Goal: Information Seeking & Learning: Find contact information

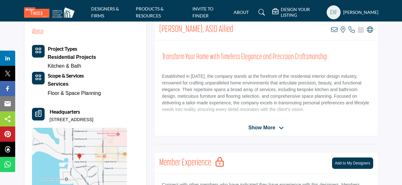
scroll to position [253, 0]
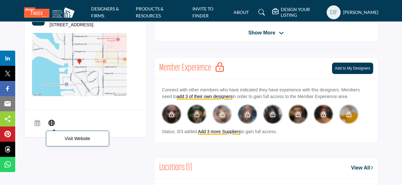
click at [49, 124] on icon at bounding box center [51, 123] width 6 height 8
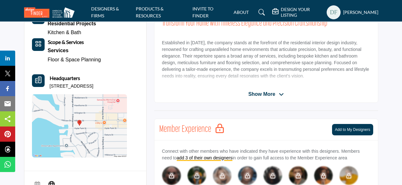
scroll to position [190, 0]
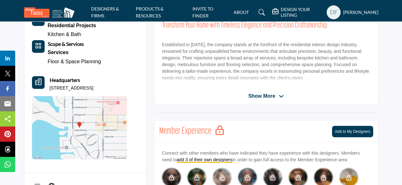
drag, startPoint x: 48, startPoint y: 86, endPoint x: 101, endPoint y: 85, distance: 52.2
click at [101, 85] on div "Headquarters 1647 Hyde Park St, 34239-2138, USA" at bounding box center [79, 83] width 95 height 15
copy p "1647 Hyde Park St, 34239"
click at [252, 76] on p "Established in 1989, the company stands at the forefront of the residential int…" at bounding box center [266, 61] width 208 height 40
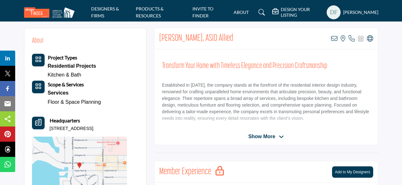
scroll to position [158, 0]
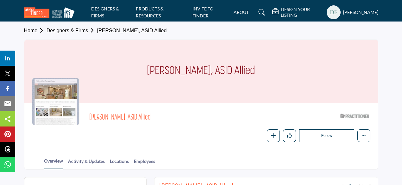
drag, startPoint x: 265, startPoint y: 73, endPoint x: 143, endPoint y: 74, distance: 122.4
click at [143, 74] on div "Nancy Ebel - Collum, ASID Allied" at bounding box center [200, 71] width 353 height 63
copy h1 "Nancy Ebel - Collum, ASID Allied"
click at [212, 114] on span "Nancy Ebel - Collum, ASID Allied" at bounding box center [175, 118] width 172 height 10
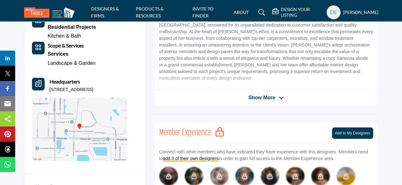
scroll to position [190, 0]
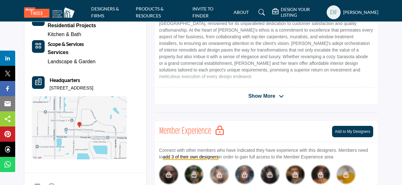
click at [273, 92] on span "Show More" at bounding box center [261, 96] width 27 height 8
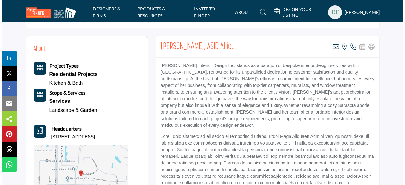
scroll to position [95, 0]
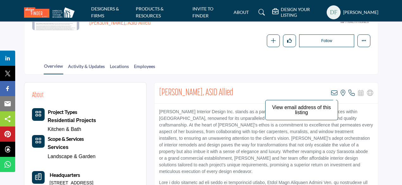
click at [332, 92] on icon at bounding box center [334, 93] width 6 height 6
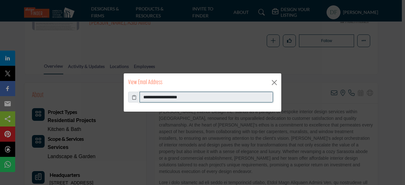
drag, startPoint x: 194, startPoint y: 98, endPoint x: 142, endPoint y: 96, distance: 52.2
click at [142, 96] on input "**********" at bounding box center [205, 97] width 133 height 11
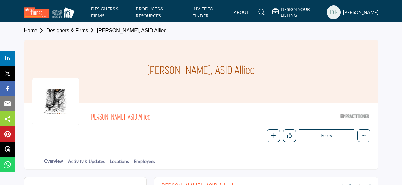
drag, startPoint x: 255, startPoint y: 70, endPoint x: 150, endPoint y: 71, distance: 105.0
click at [150, 71] on div "Christine Brown, ASID Allied" at bounding box center [200, 71] width 353 height 63
copy h1 "Christine Brown, ASID Allied"
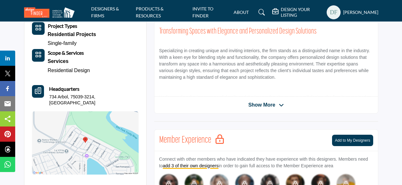
scroll to position [253, 0]
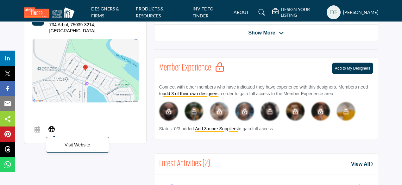
click at [50, 125] on icon at bounding box center [51, 129] width 6 height 8
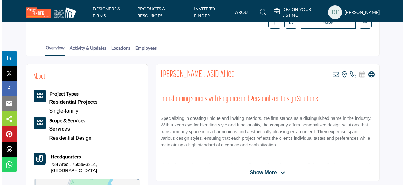
scroll to position [126, 0]
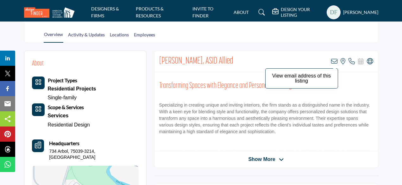
click at [335, 60] on icon at bounding box center [334, 61] width 6 height 6
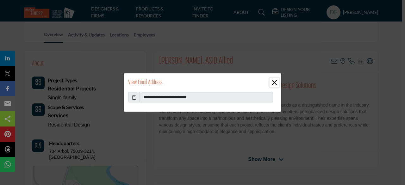
click at [274, 84] on button "Close" at bounding box center [273, 82] width 9 height 9
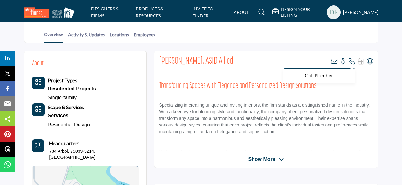
click at [352, 62] on icon at bounding box center [351, 61] width 6 height 6
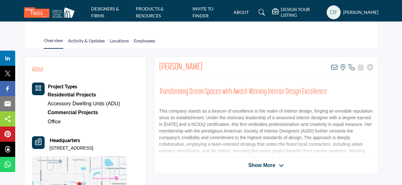
scroll to position [158, 0]
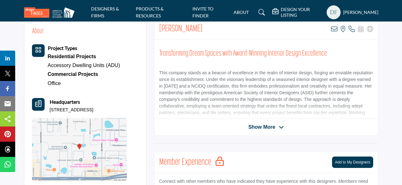
drag, startPoint x: 50, startPoint y: 109, endPoint x: 115, endPoint y: 108, distance: 64.8
click at [93, 108] on p "5521 Rosehill Rd Unit 202, 34233-3055, USA" at bounding box center [72, 110] width 44 height 6
drag, startPoint x: 77, startPoint y: 108, endPoint x: 95, endPoint y: 112, distance: 18.4
click at [93, 112] on p "5521 Rosehill Rd Unit 202, 34233-3055, USA" at bounding box center [72, 110] width 44 height 6
copy p "5521 Rosehill Rd Unit 202, 34233"
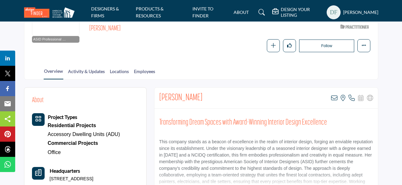
scroll to position [0, 0]
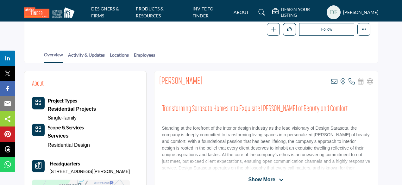
scroll to position [95, 0]
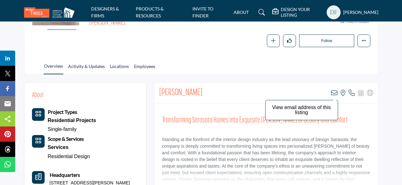
click at [332, 93] on icon at bounding box center [334, 93] width 6 height 6
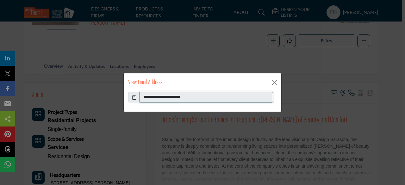
drag, startPoint x: 194, startPoint y: 96, endPoint x: 144, endPoint y: 98, distance: 50.9
click at [144, 98] on input "**********" at bounding box center [205, 97] width 133 height 11
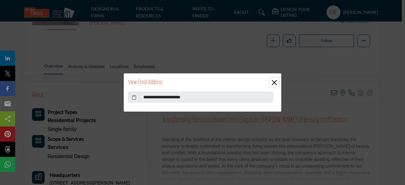
click at [274, 84] on button "Close" at bounding box center [273, 82] width 9 height 9
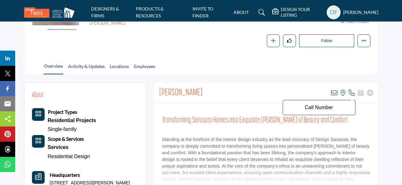
click at [350, 92] on icon at bounding box center [351, 93] width 6 height 6
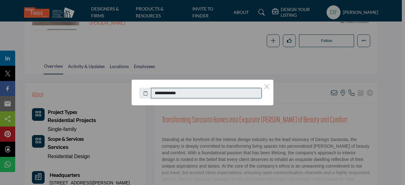
drag, startPoint x: 186, startPoint y: 94, endPoint x: 161, endPoint y: 94, distance: 25.3
click at [161, 94] on input "**********" at bounding box center [206, 93] width 111 height 11
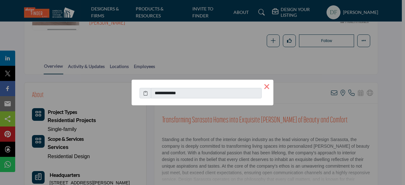
click at [267, 87] on button "×" at bounding box center [266, 86] width 13 height 13
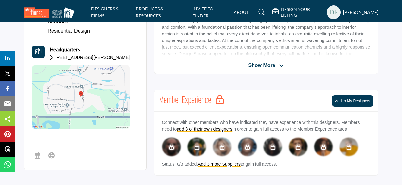
scroll to position [158, 0]
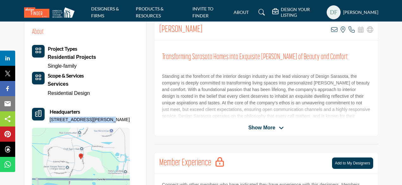
drag, startPoint x: 49, startPoint y: 118, endPoint x: 100, endPoint y: 119, distance: 50.9
click at [100, 119] on p "[STREET_ADDRESS][PERSON_NAME]" at bounding box center [90, 120] width 80 height 6
copy p "[STREET_ADDRESS][PERSON_NAME]"
click at [176, 95] on p "Standing at the forefront of the interior design industry as the lead visionary…" at bounding box center [266, 99] width 208 height 53
drag, startPoint x: 213, startPoint y: 30, endPoint x: 159, endPoint y: 28, distance: 54.4
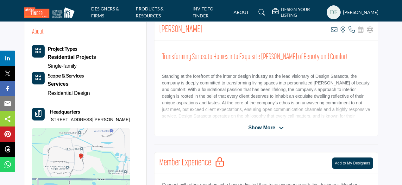
click at [159, 28] on div "Erin Blosser Allen View email address of this listing View the location of this…" at bounding box center [265, 29] width 223 height 21
copy h2 "Erin Blosser Allen"
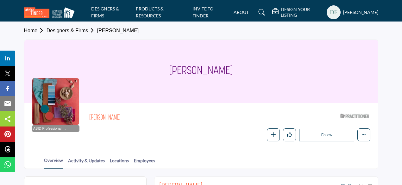
drag, startPoint x: 238, startPoint y: 68, endPoint x: 168, endPoint y: 72, distance: 70.3
click at [168, 72] on div "Micheline Laberge" at bounding box center [200, 71] width 353 height 63
copy h1 "Micheline Laberge"
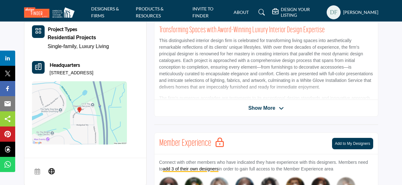
scroll to position [253, 0]
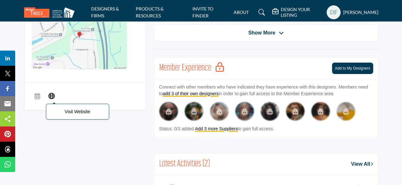
click at [52, 98] on span "Visit Website" at bounding box center [51, 96] width 11 height 13
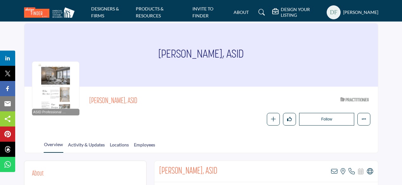
scroll to position [0, 0]
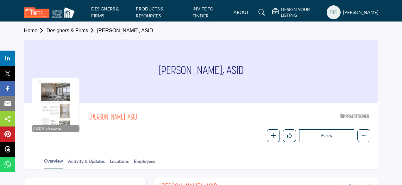
drag, startPoint x: 243, startPoint y: 70, endPoint x: 160, endPoint y: 71, distance: 82.5
click at [160, 71] on div "[PERSON_NAME], ASID" at bounding box center [200, 71] width 353 height 63
copy h1 "[PERSON_NAME], ASID"
click at [269, 87] on div "[PERSON_NAME], ASID" at bounding box center [200, 71] width 353 height 63
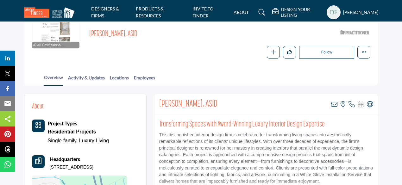
scroll to position [95, 0]
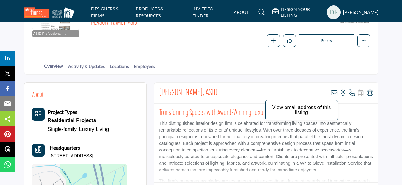
click at [333, 95] on icon at bounding box center [334, 93] width 6 height 6
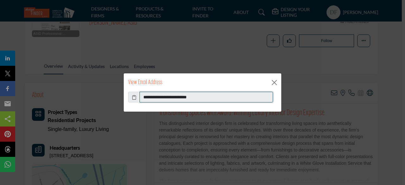
drag, startPoint x: 204, startPoint y: 97, endPoint x: 138, endPoint y: 96, distance: 66.4
click at [138, 96] on div "**********" at bounding box center [202, 97] width 149 height 11
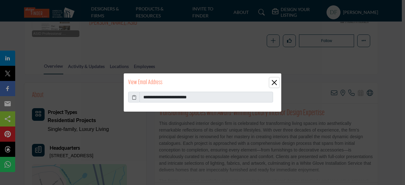
click at [273, 83] on button "Close" at bounding box center [273, 82] width 9 height 9
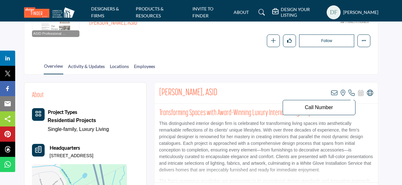
click at [350, 91] on icon at bounding box center [351, 93] width 6 height 6
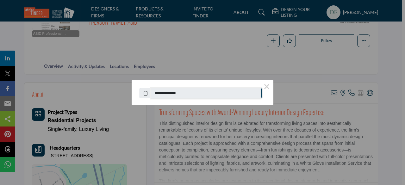
drag, startPoint x: 186, startPoint y: 93, endPoint x: 161, endPoint y: 93, distance: 25.6
click at [161, 93] on input "**********" at bounding box center [206, 93] width 111 height 11
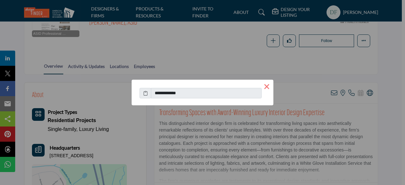
click at [266, 88] on button "×" at bounding box center [266, 86] width 13 height 13
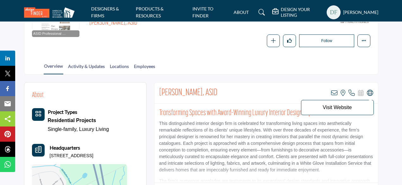
click at [370, 92] on icon at bounding box center [369, 93] width 6 height 6
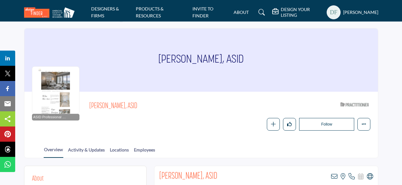
scroll to position [0, 0]
